Goal: Task Accomplishment & Management: Manage account settings

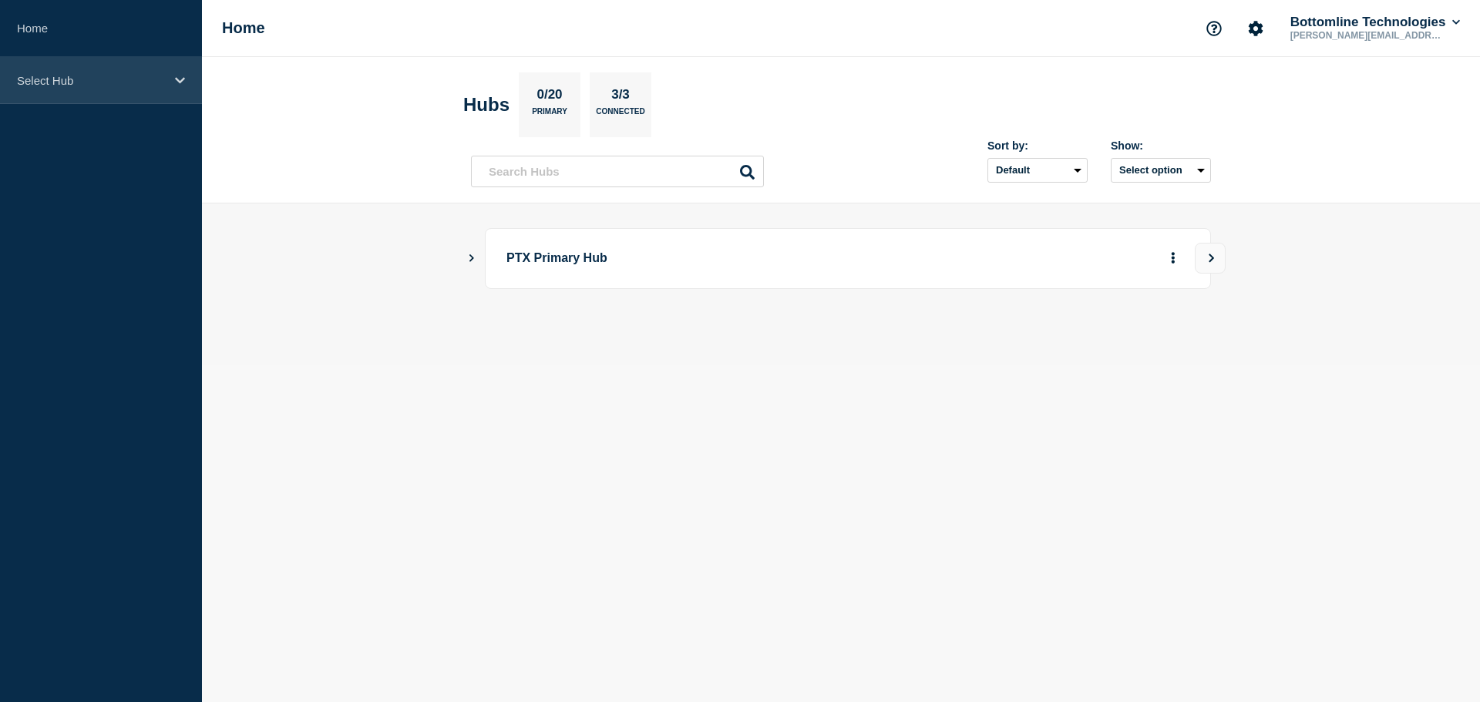
click at [52, 76] on p "Select Hub" at bounding box center [91, 80] width 148 height 13
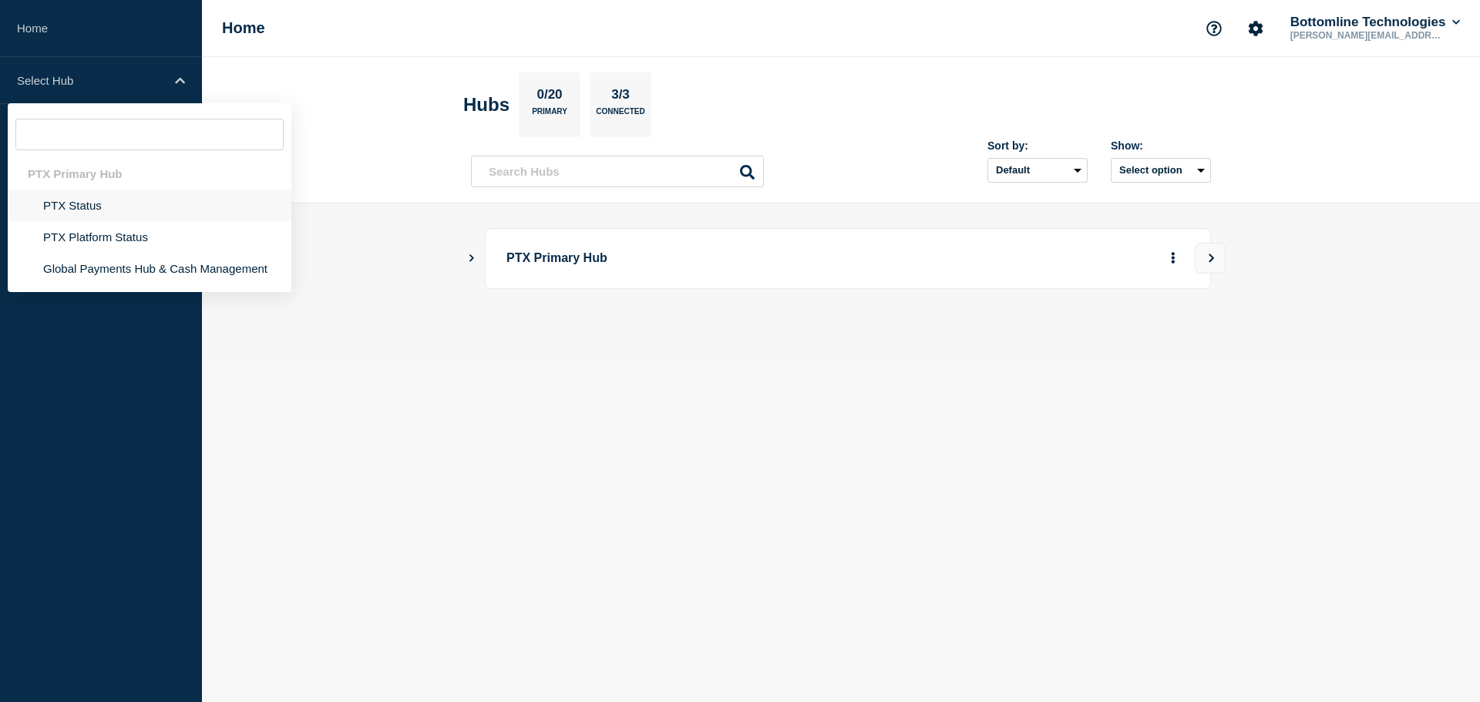
click at [85, 204] on li "PTX Status" at bounding box center [150, 206] width 284 height 32
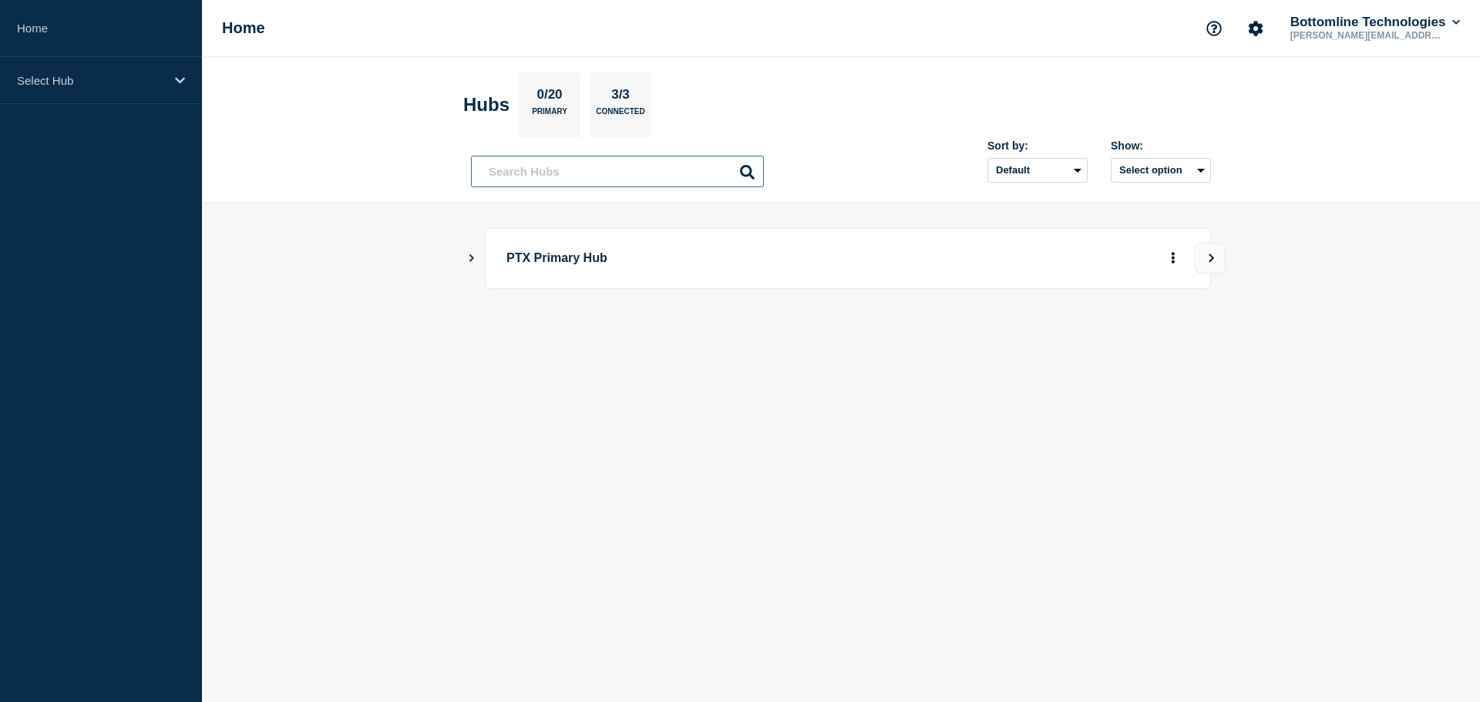
click at [546, 170] on input "text" at bounding box center [617, 172] width 293 height 32
paste input "Cameron.boles@bottomline.com"
type input "Cameron.boles@bottomline.com"
click at [593, 174] on input "Cameron.boles@bottomline.com" at bounding box center [617, 172] width 293 height 32
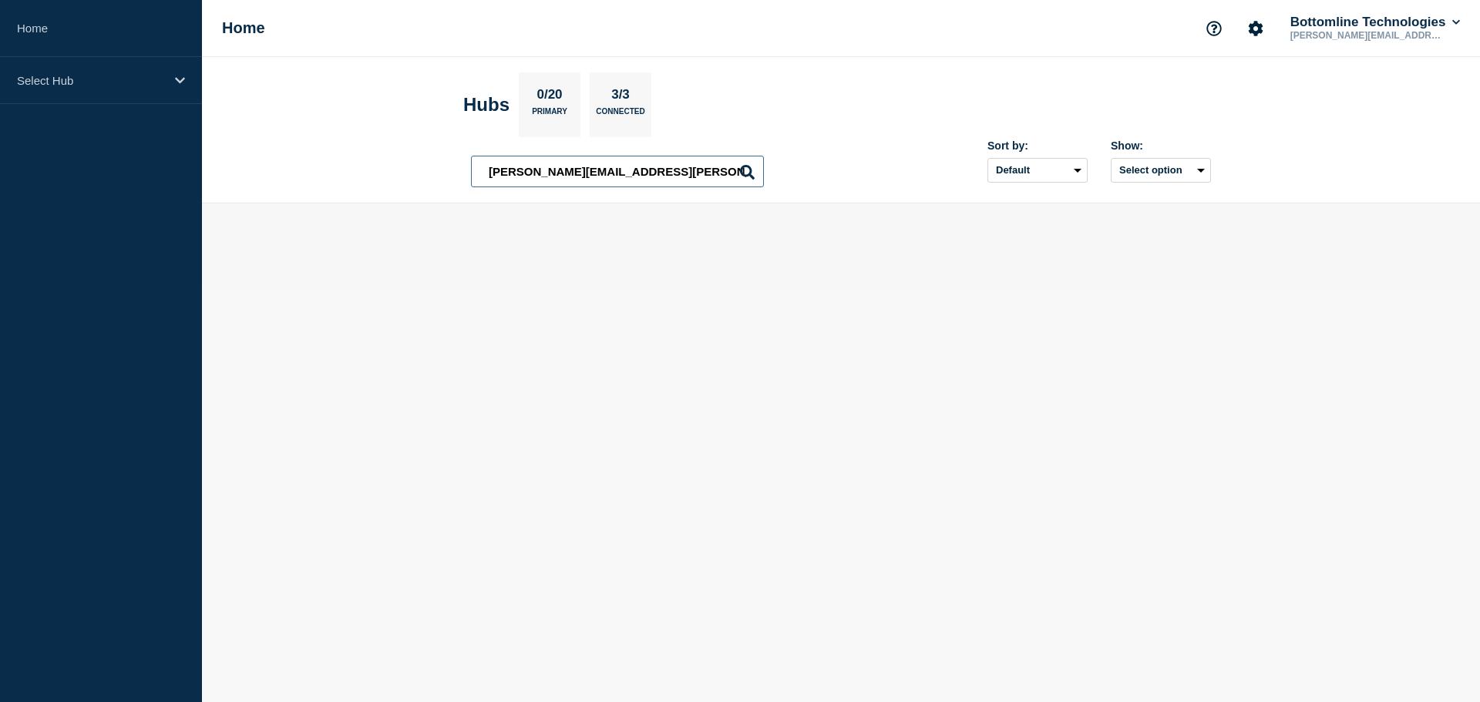
click at [593, 174] on input "Cameron.boles@bottomline.com" at bounding box center [617, 172] width 293 height 32
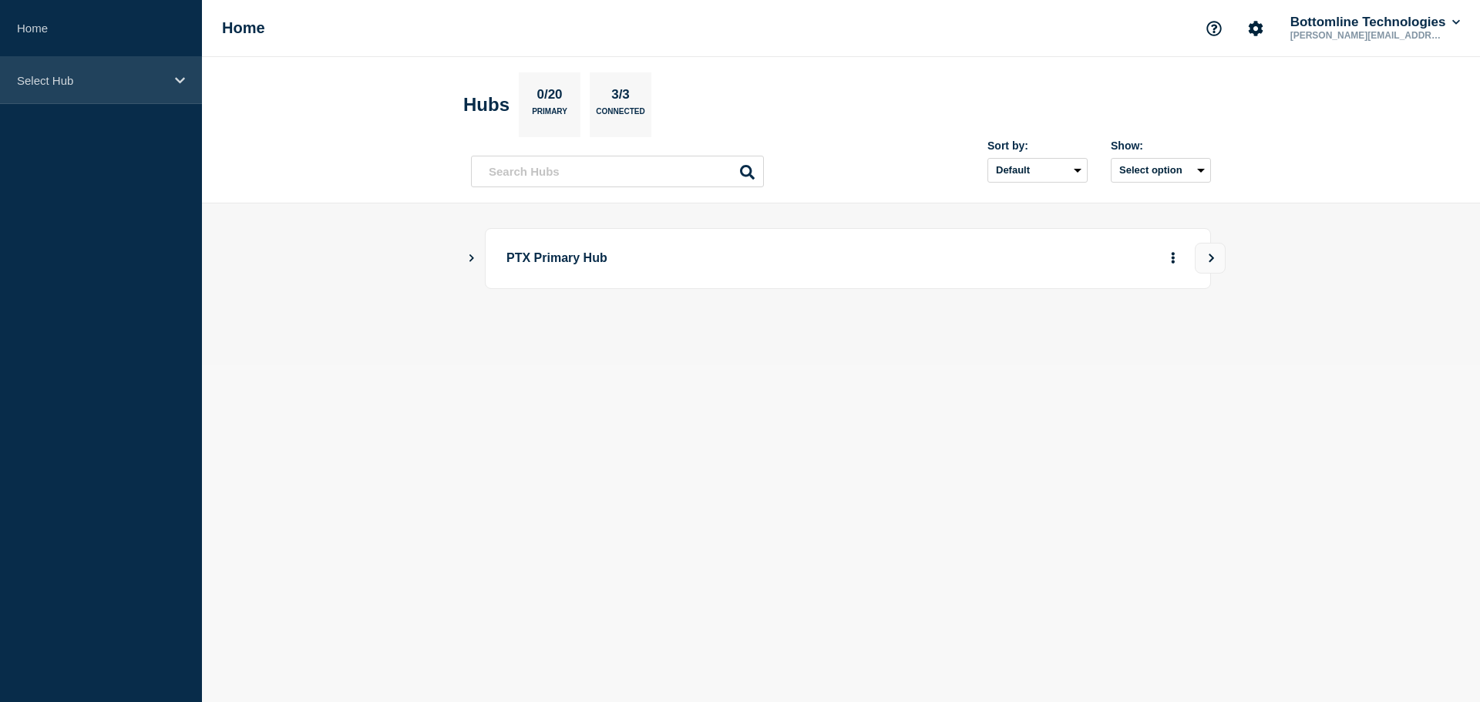
click at [99, 100] on div "Select Hub" at bounding box center [101, 80] width 202 height 47
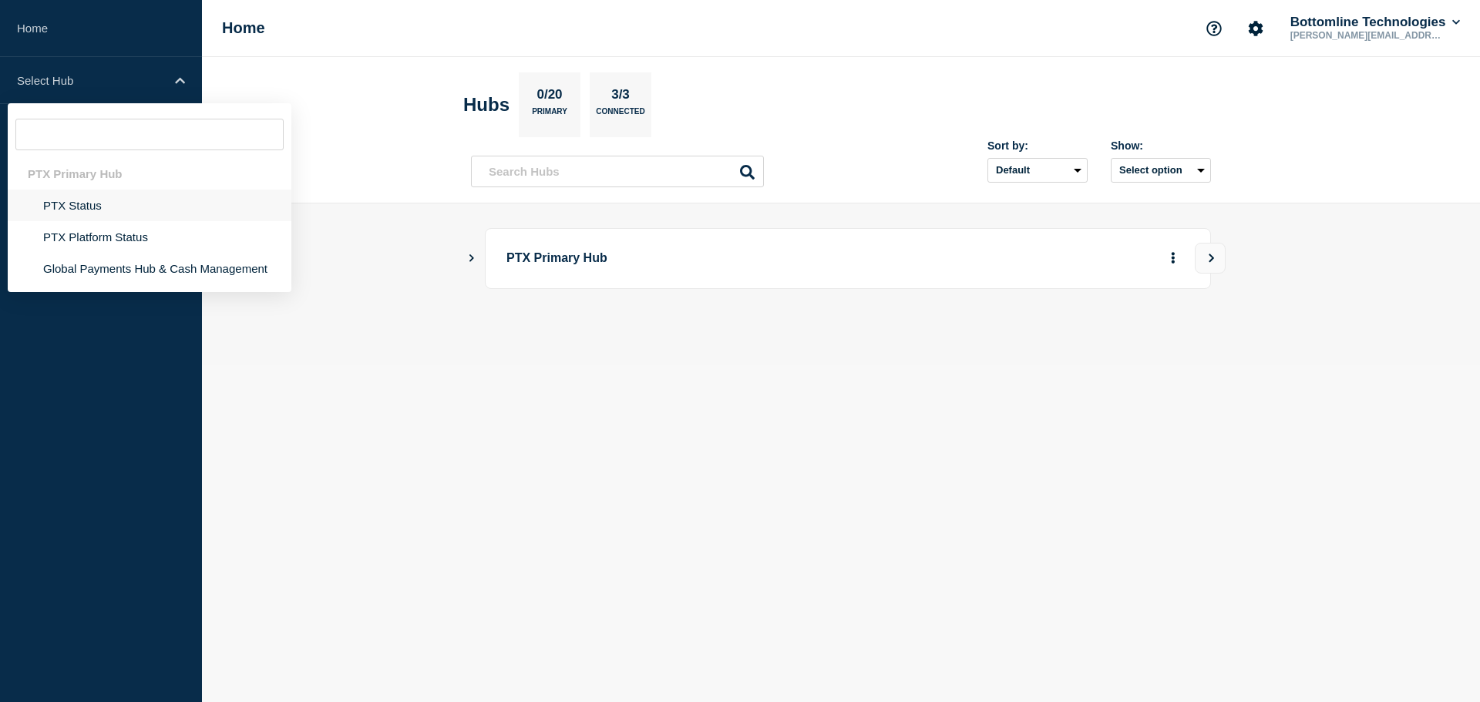
click at [99, 211] on li "PTX Status" at bounding box center [150, 206] width 284 height 32
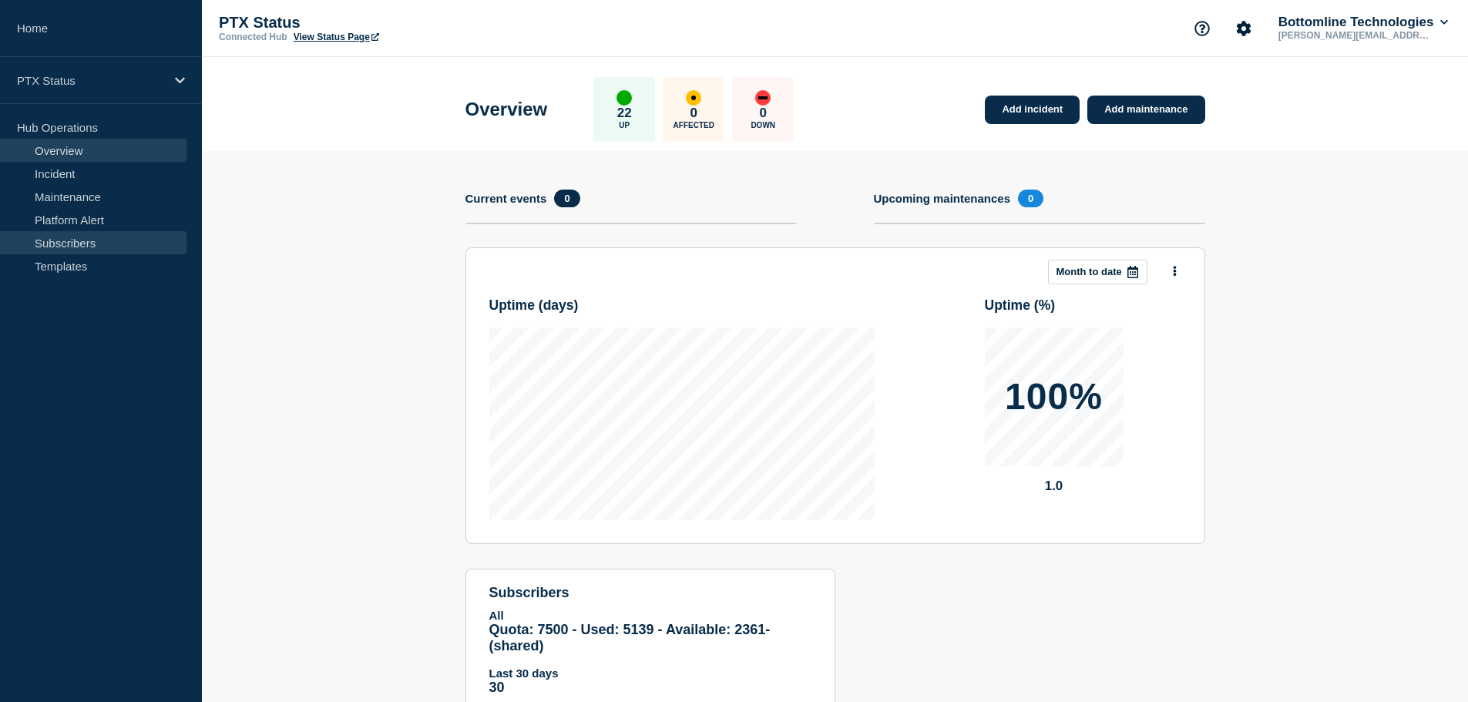
click at [80, 239] on link "Subscribers" at bounding box center [93, 242] width 186 height 23
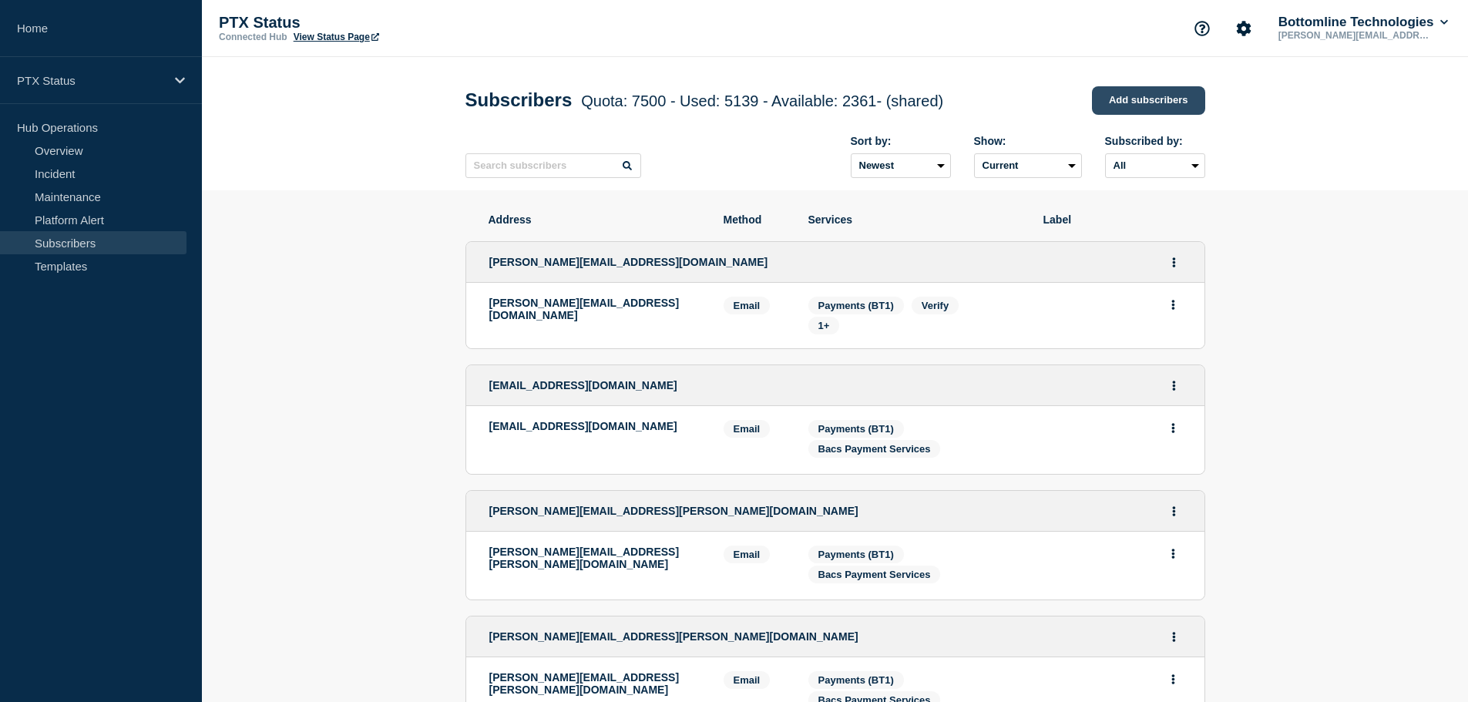
click at [1127, 109] on link "Add subscribers" at bounding box center [1148, 100] width 113 height 29
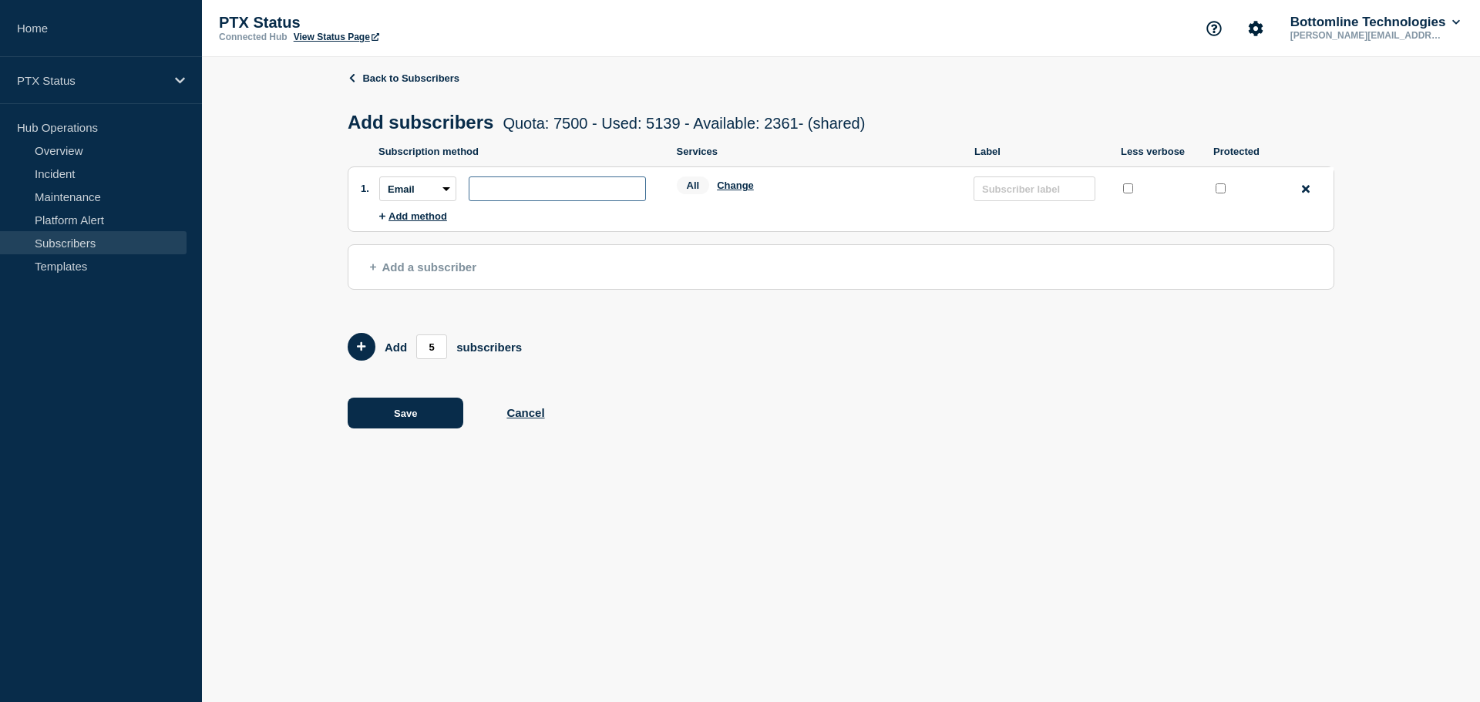
click at [512, 183] on input "subscription-address" at bounding box center [557, 188] width 177 height 25
paste input "Cameron.boles@bottomline.com"
type input "Cameron.boles@bottomline.com"
click at [1218, 193] on input "protected checkbox" at bounding box center [1220, 188] width 10 height 10
checkbox input "true"
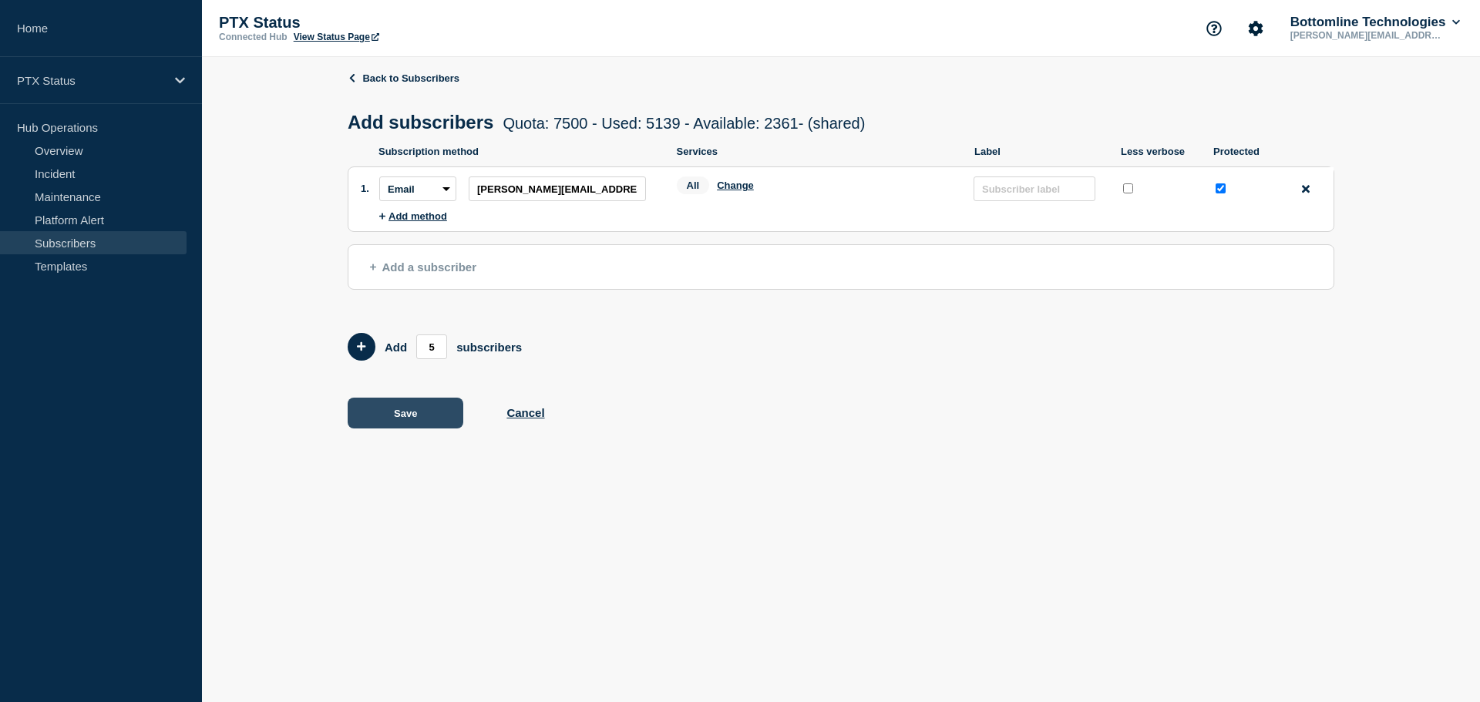
click at [385, 415] on button "Save" at bounding box center [406, 413] width 116 height 31
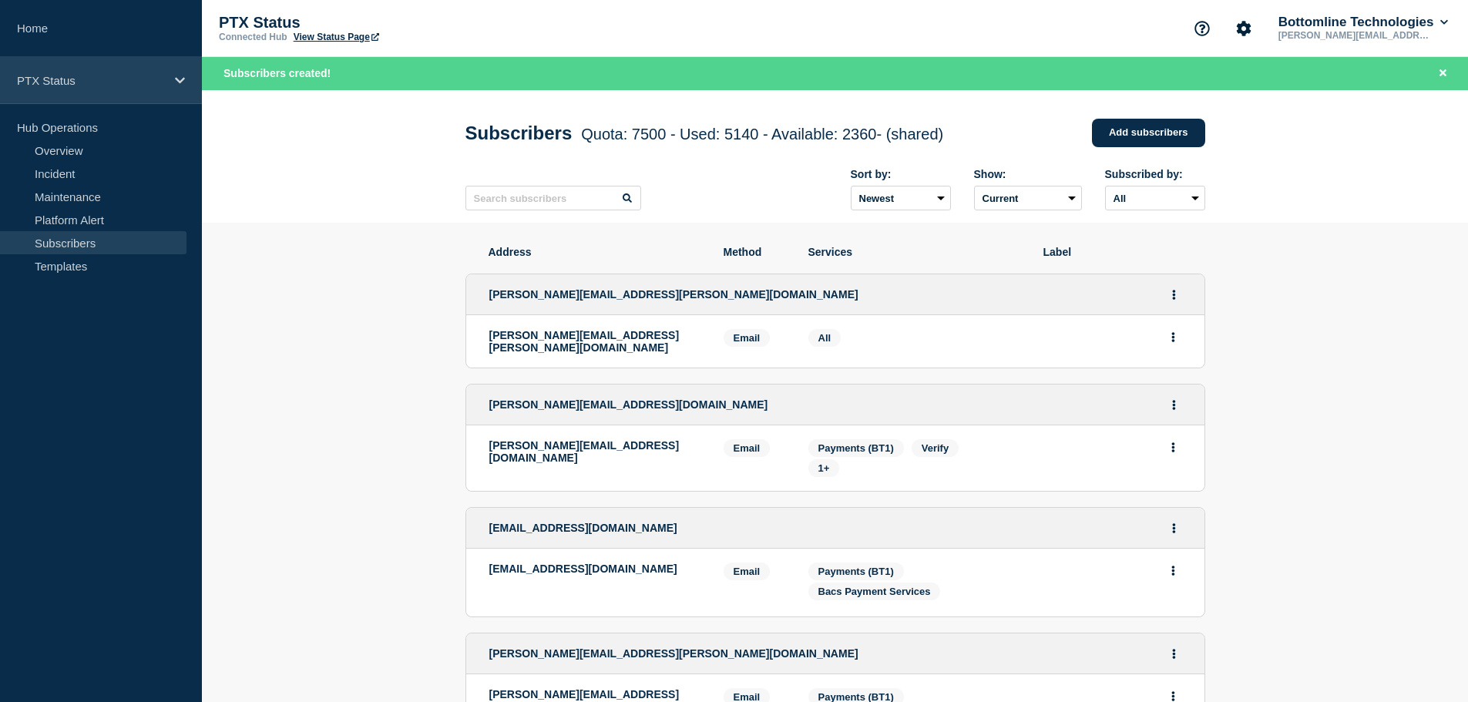
click at [52, 74] on p "PTX Status" at bounding box center [91, 80] width 148 height 13
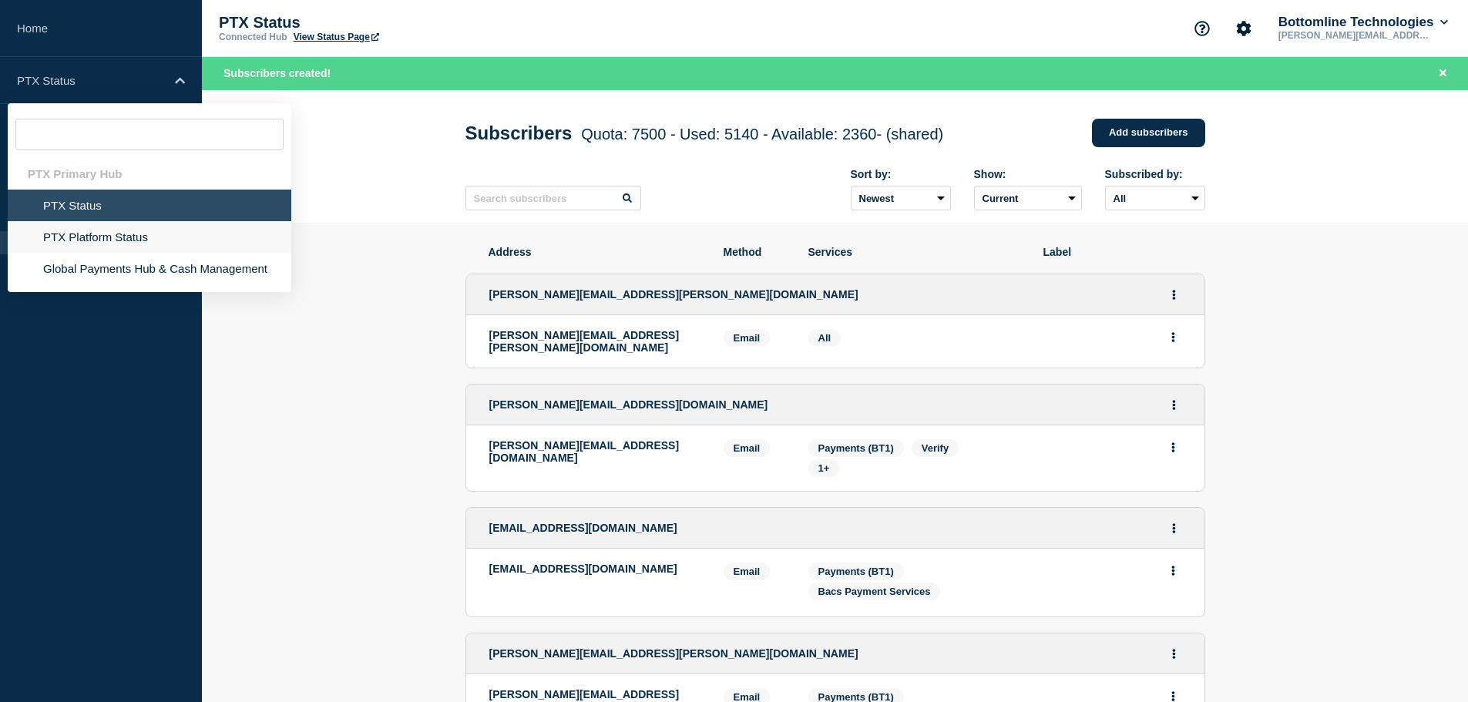
click at [87, 237] on li "PTX Platform Status" at bounding box center [150, 237] width 284 height 32
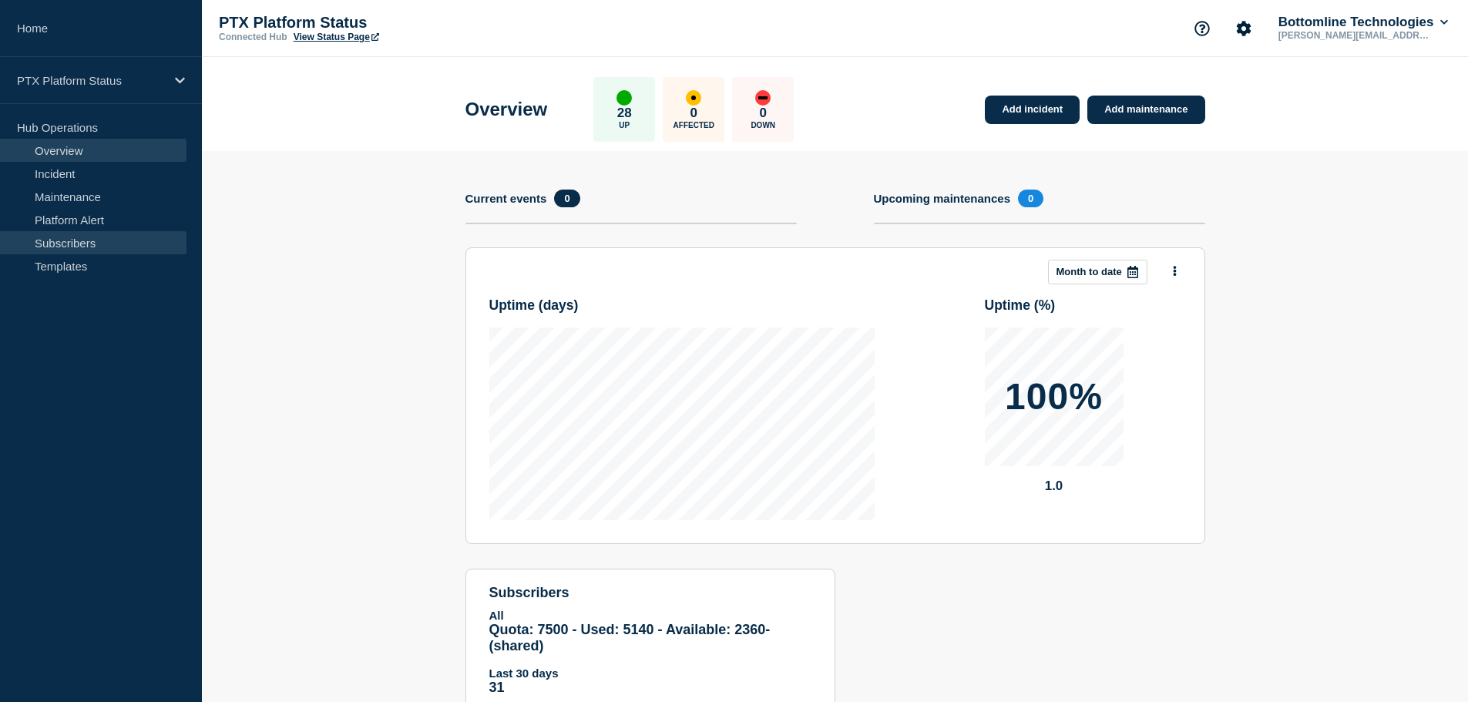
click at [71, 243] on link "Subscribers" at bounding box center [93, 242] width 186 height 23
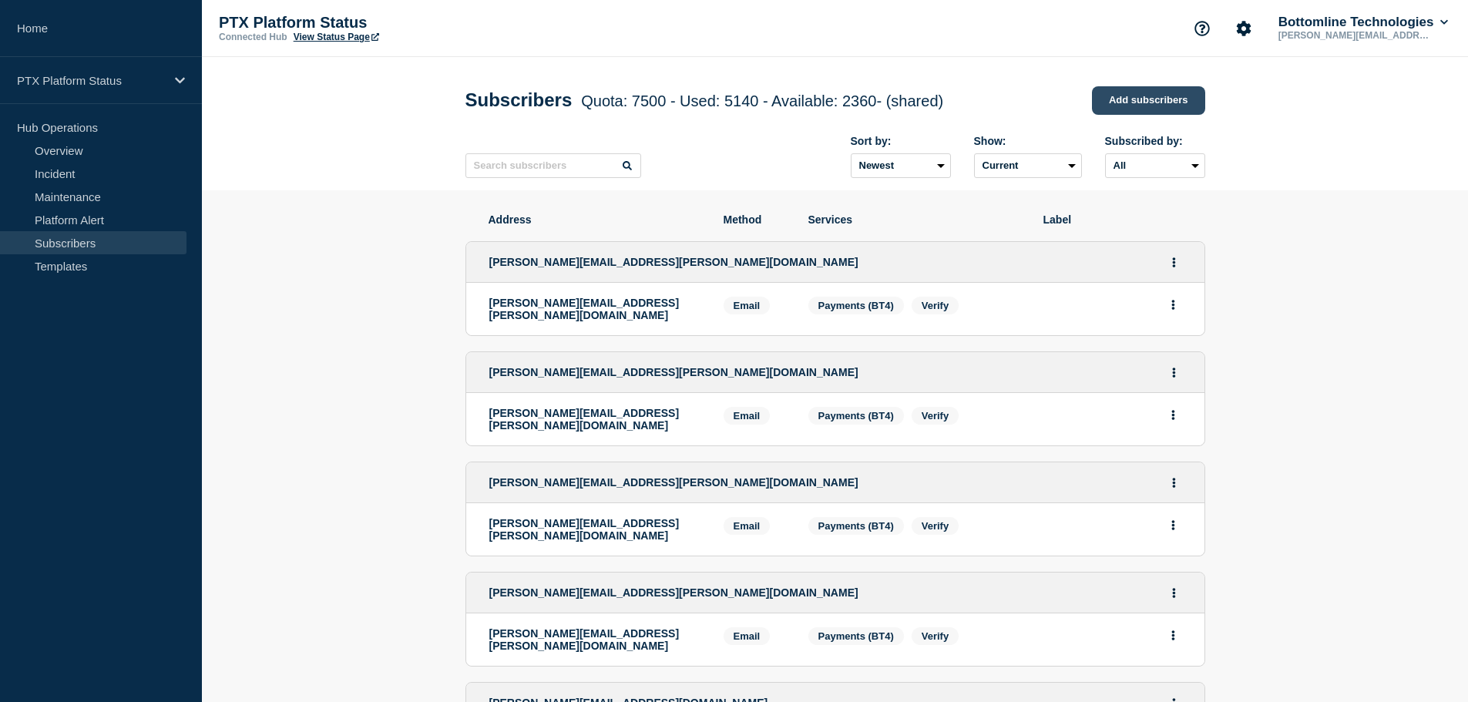
click at [1151, 105] on link "Add subscribers" at bounding box center [1148, 100] width 113 height 29
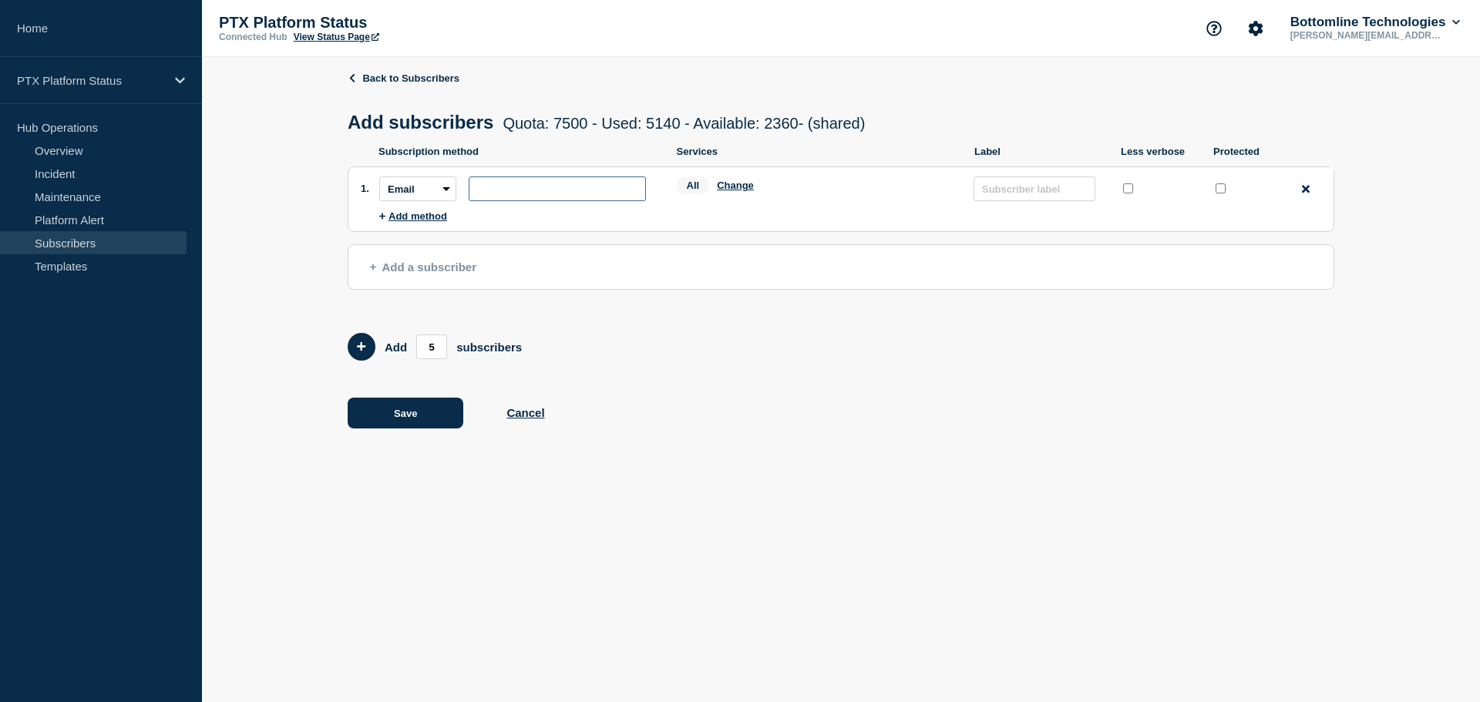
click at [513, 188] on input "subscription-address" at bounding box center [557, 188] width 177 height 25
paste input "Cameron.boles@bottomline.com"
type input "Cameron.boles@bottomline.com"
click at [1228, 200] on div "Protected" at bounding box center [1243, 188] width 62 height 25
click at [1220, 192] on input "protected checkbox" at bounding box center [1220, 188] width 10 height 10
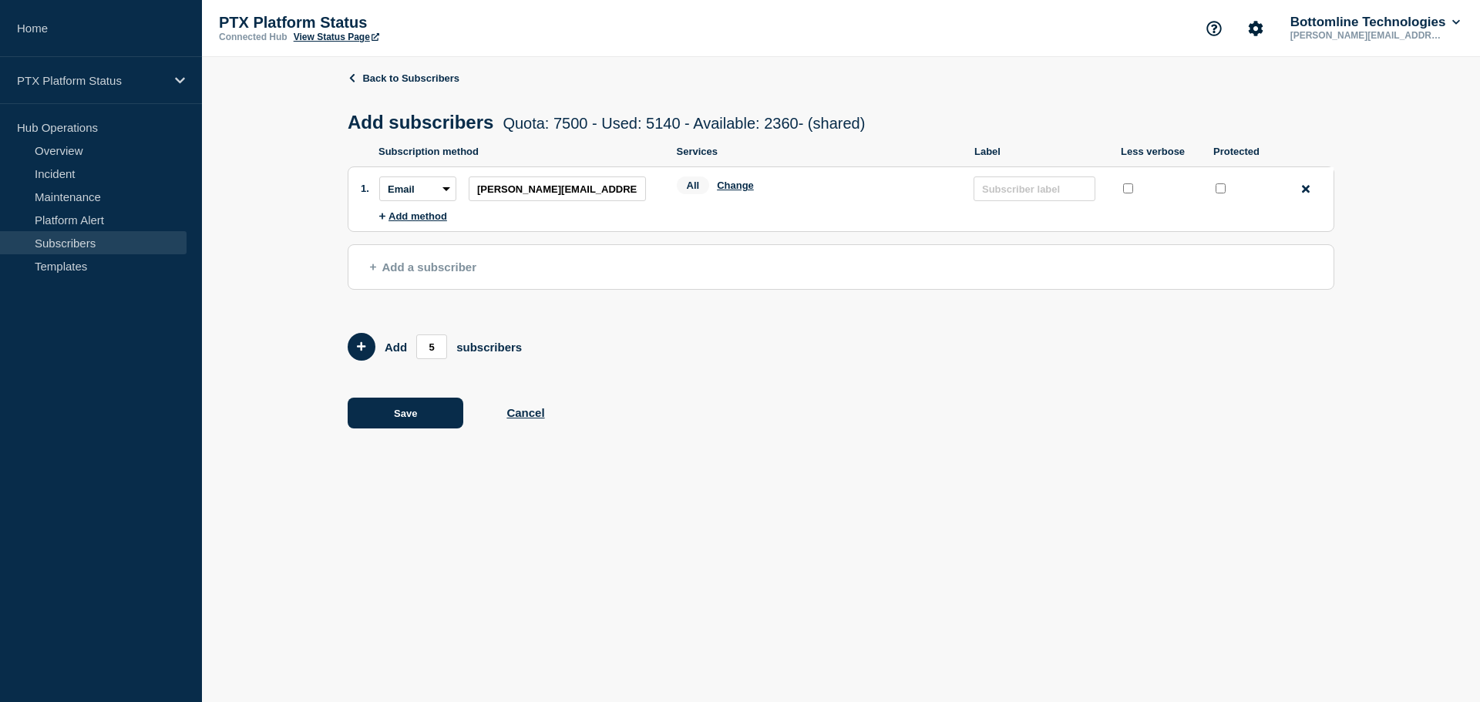
checkbox input "true"
click at [422, 415] on button "Save" at bounding box center [406, 413] width 116 height 31
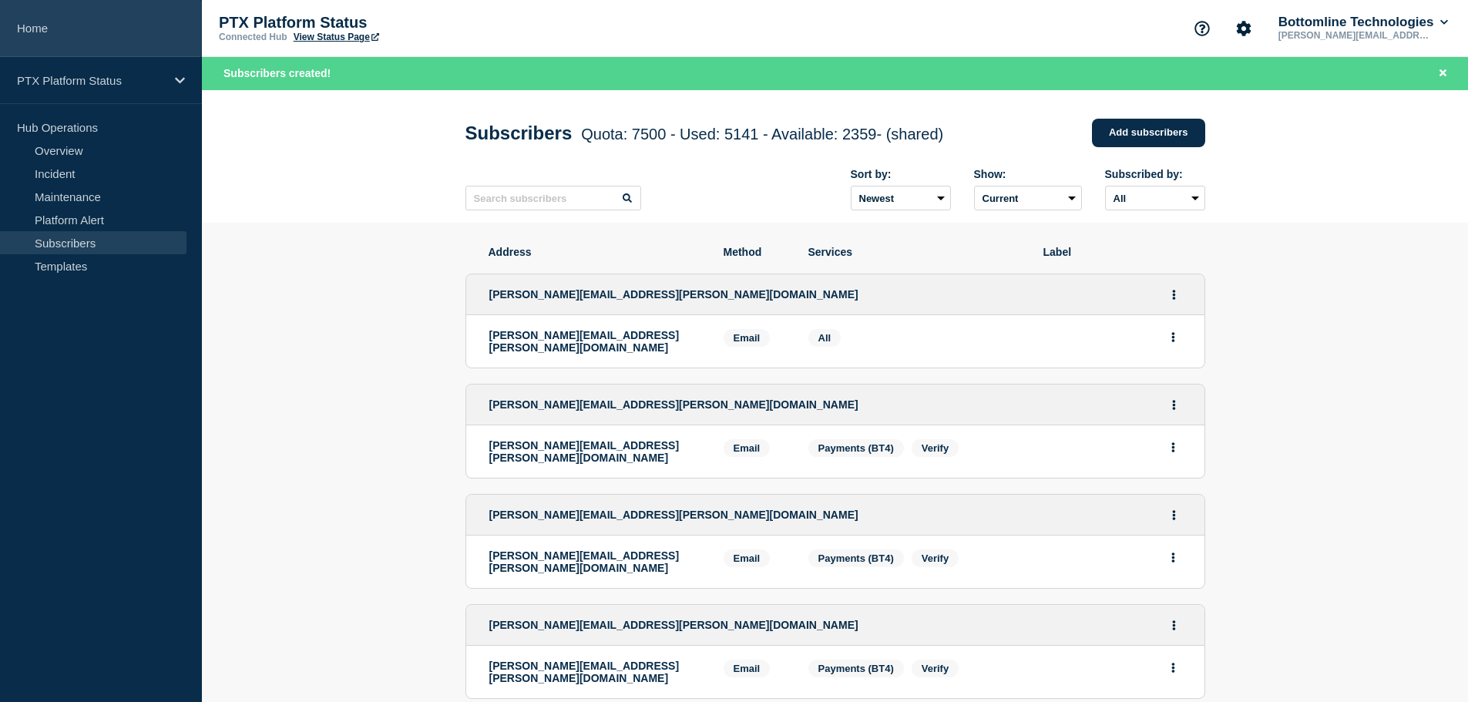
click at [40, 27] on link "Home" at bounding box center [101, 28] width 202 height 57
